Goal: Contribute content: Contribute content

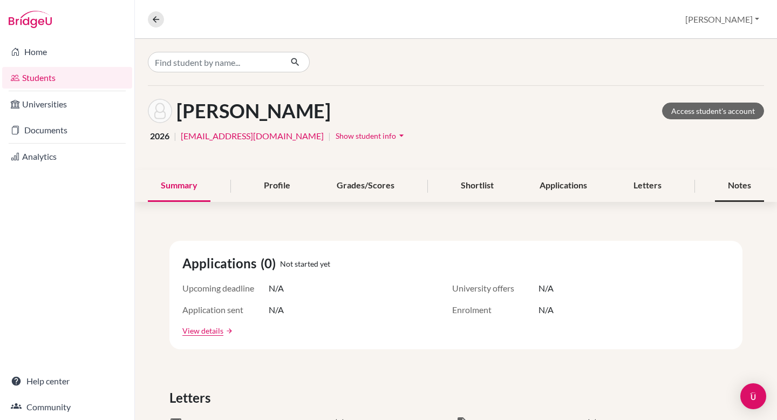
click at [749, 187] on div "Notes" at bounding box center [739, 186] width 49 height 32
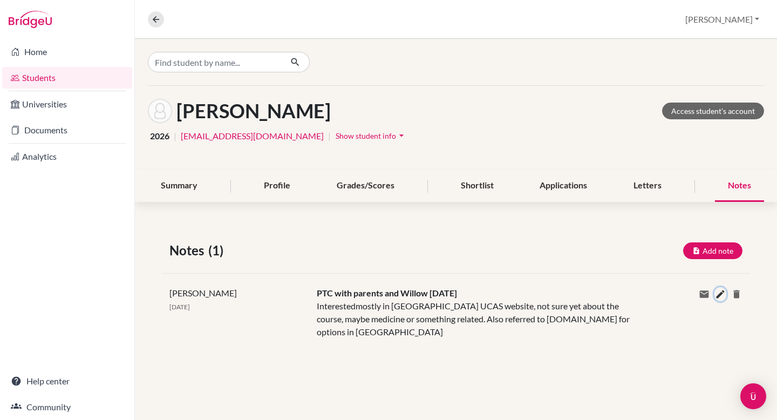
click at [720, 293] on icon at bounding box center [720, 294] width 11 height 11
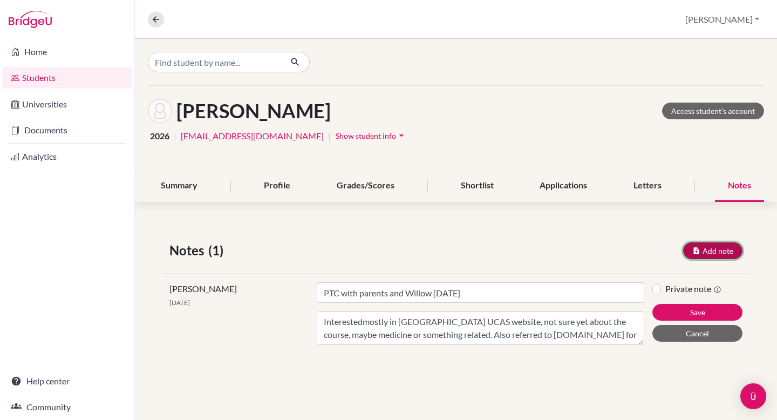
click at [706, 244] on button "Add note" at bounding box center [713, 250] width 59 height 17
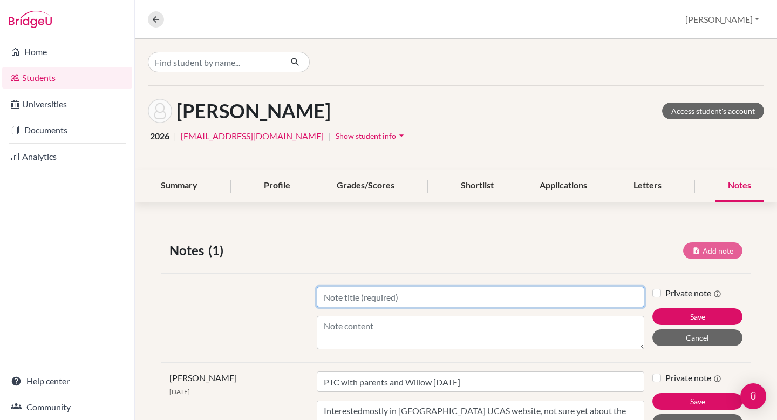
click at [375, 297] on input "Title" at bounding box center [481, 297] width 328 height 21
type input "applications"
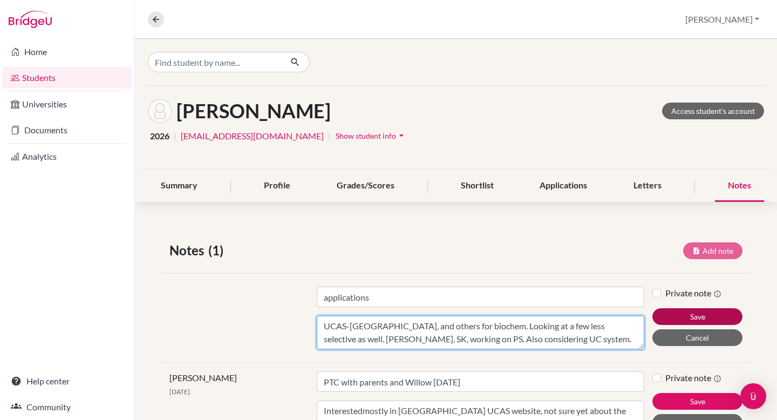
type textarea "UCAS-[GEOGRAPHIC_DATA], and others for biochem. Looking at a few less selective…"
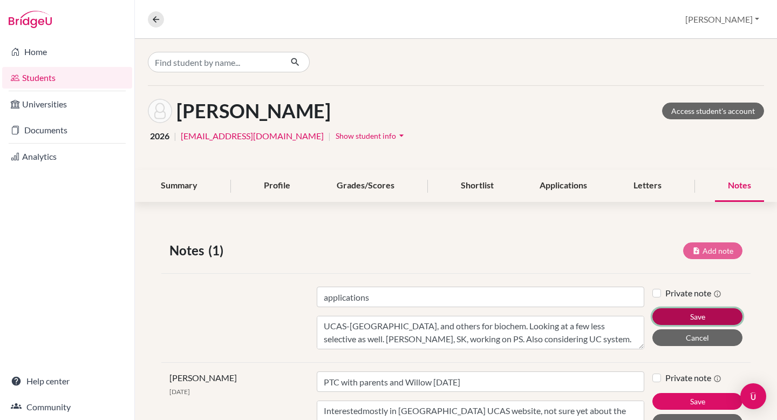
click at [711, 312] on button "Save" at bounding box center [698, 316] width 90 height 17
type input "applications"
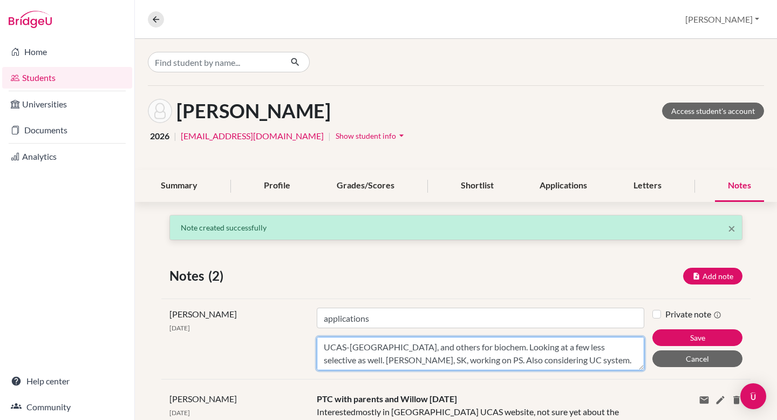
click at [601, 358] on textarea "UCAS-[GEOGRAPHIC_DATA], and others for biochem. Looking at a few less selective…" at bounding box center [481, 353] width 328 height 33
type textarea "UCAS-[GEOGRAPHIC_DATA], and others for biochem. Looking at a few less selective…"
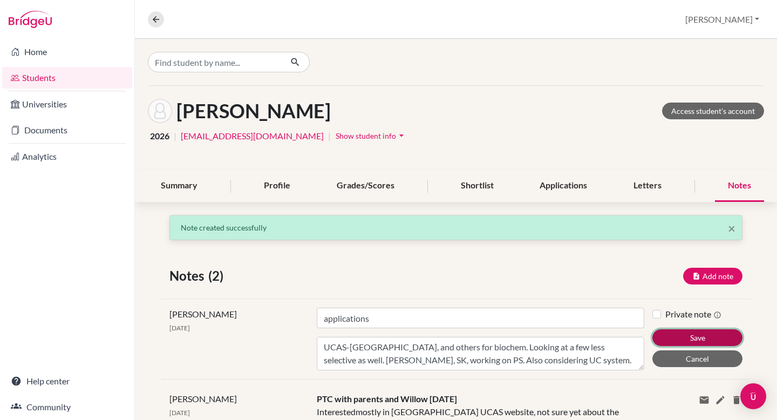
click at [710, 331] on button "Save" at bounding box center [698, 337] width 90 height 17
